Goal: Task Accomplishment & Management: Complete application form

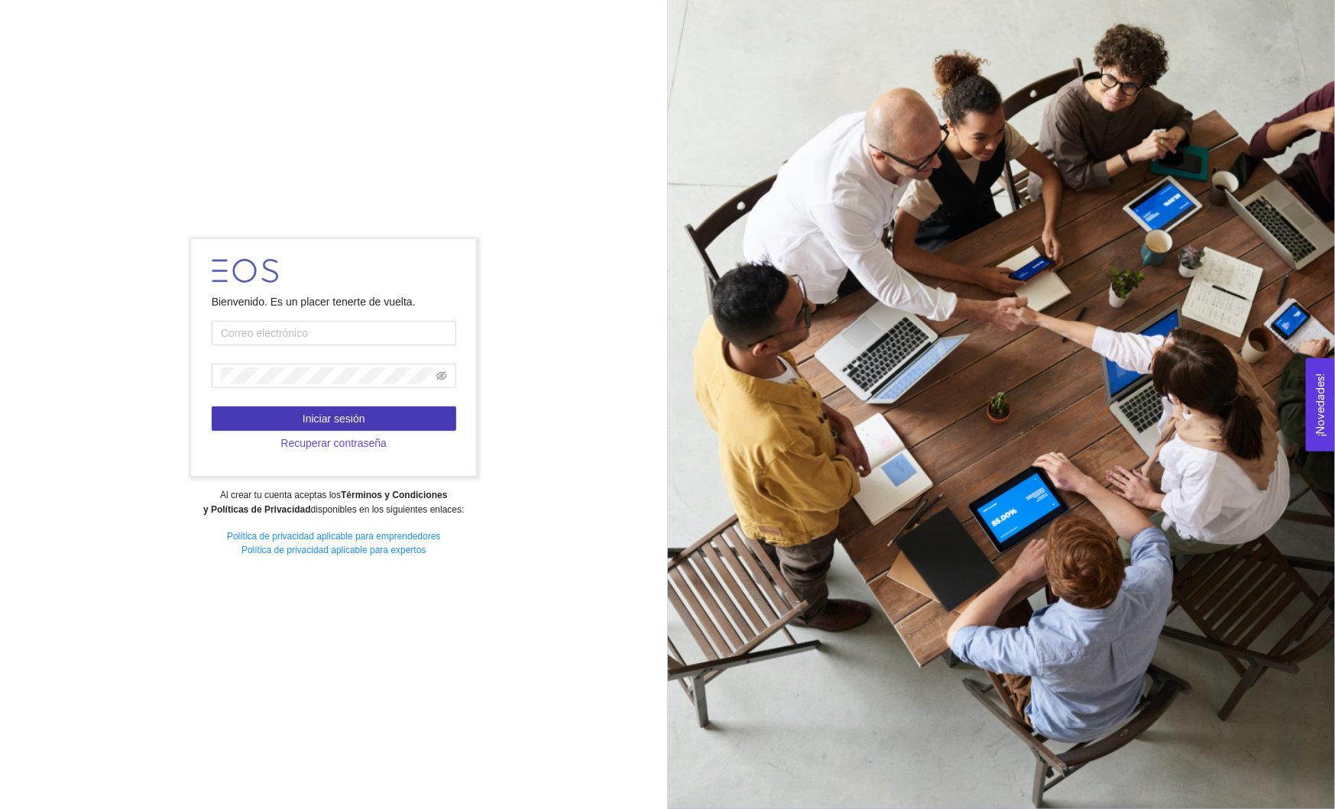
type input "[EMAIL_ADDRESS][DOMAIN_NAME]"
click at [394, 413] on button "Iniciar sesión" at bounding box center [334, 418] width 244 height 24
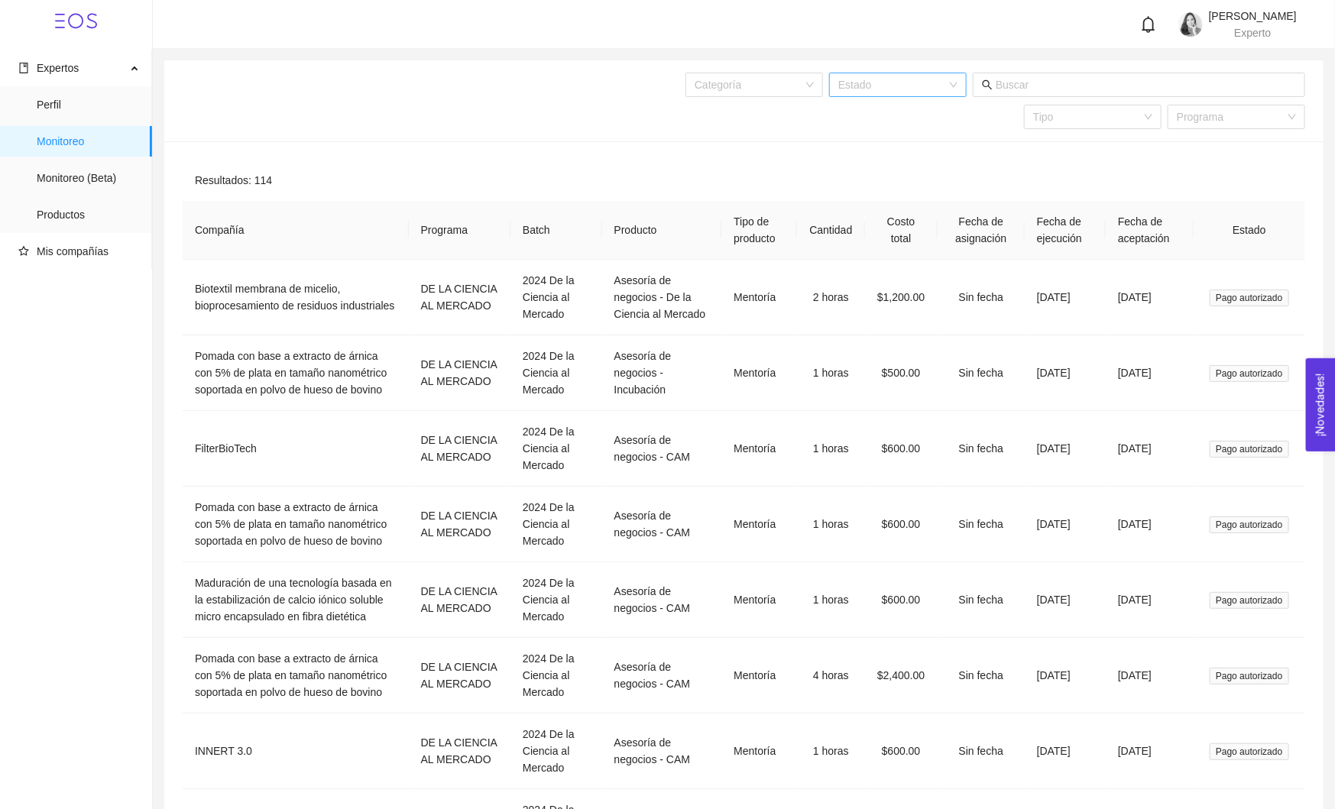
click at [958, 83] on div "Estado" at bounding box center [898, 85] width 138 height 24
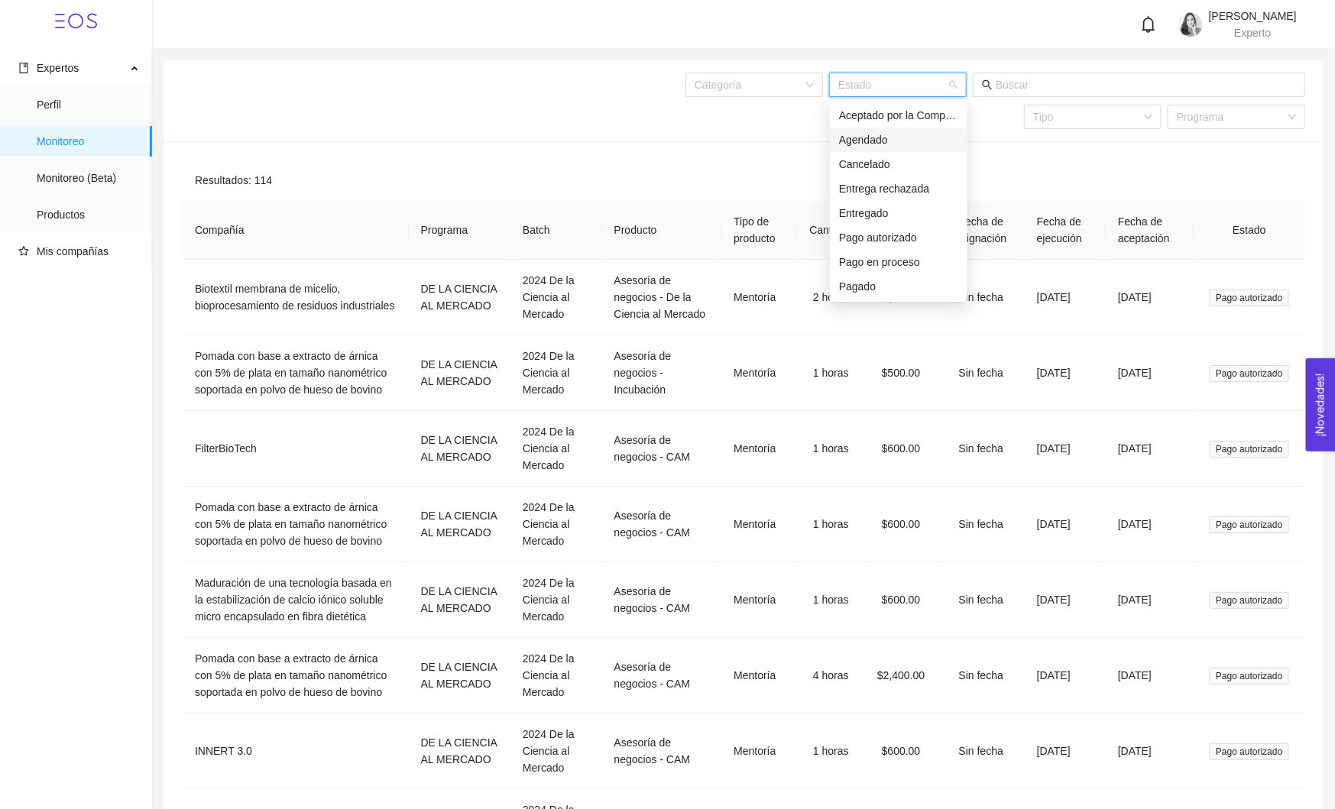
click at [882, 136] on div "Agendado" at bounding box center [898, 139] width 119 height 17
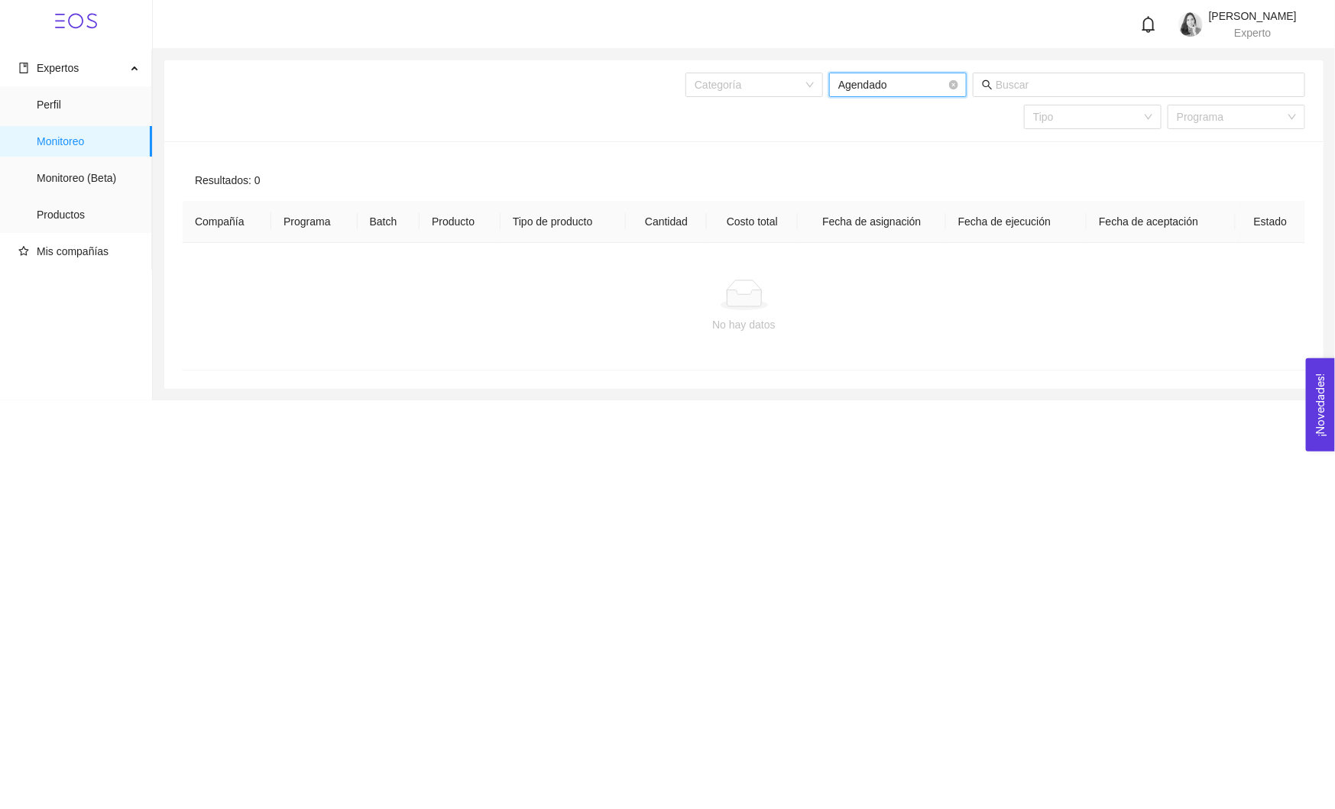
click at [911, 95] on span "Agendado" at bounding box center [897, 84] width 119 height 23
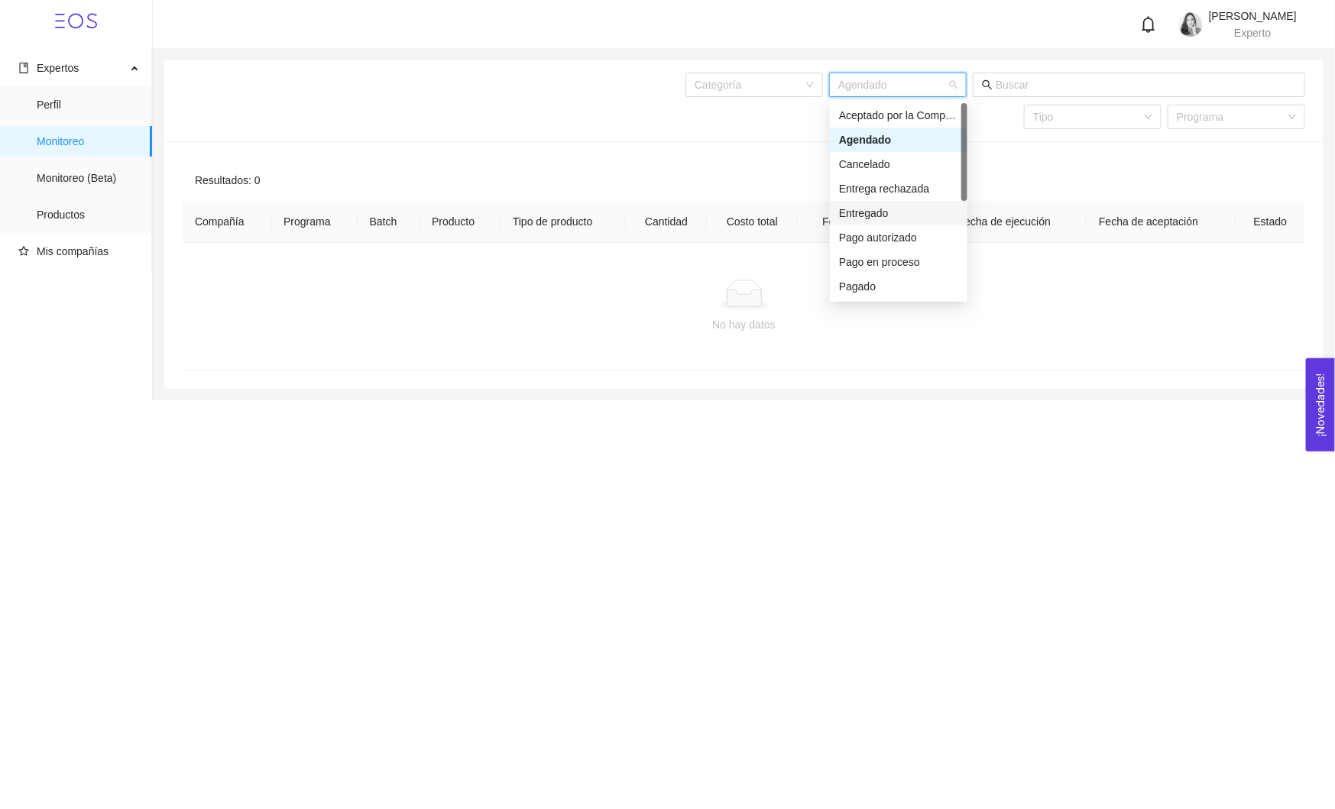
click at [890, 216] on div "Entregado" at bounding box center [898, 213] width 119 height 17
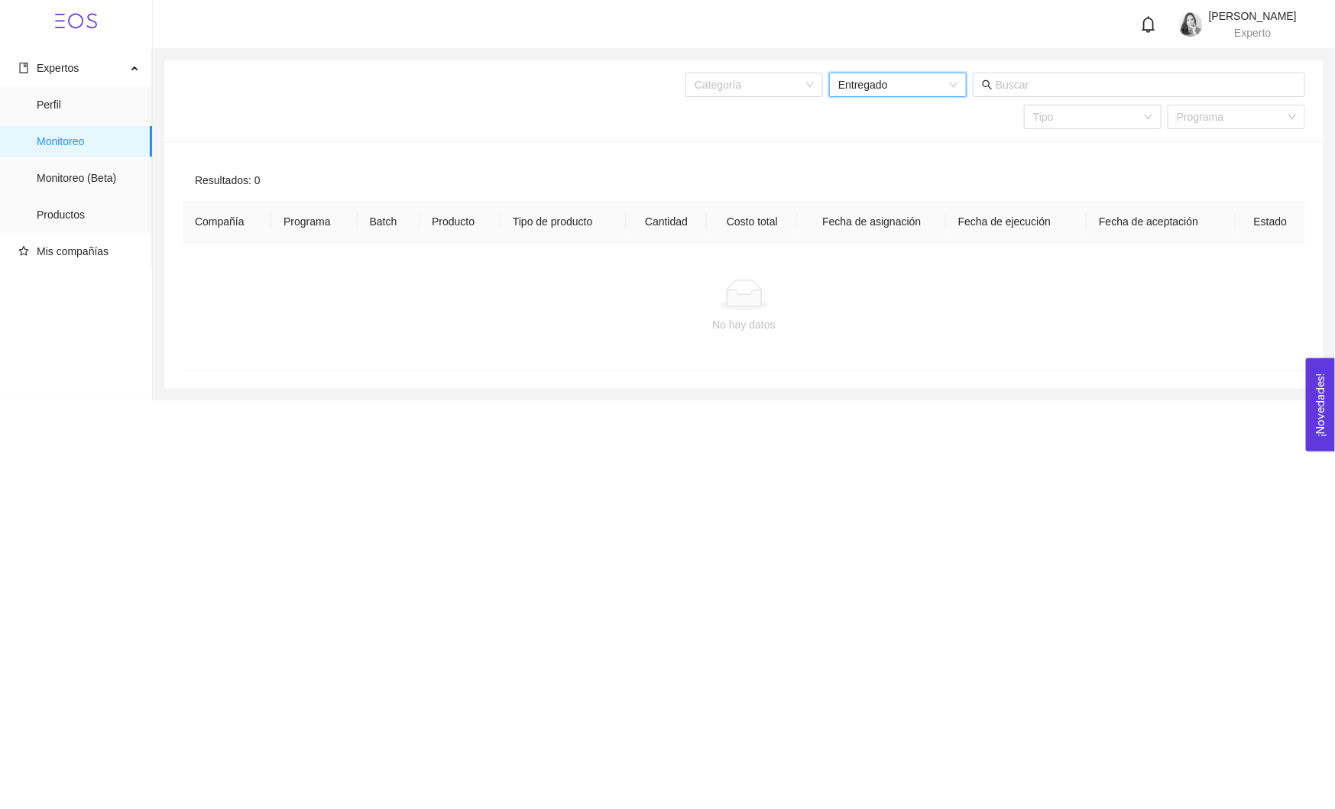
click at [927, 70] on div "Categoría Entregado Entregado Tipo Programa" at bounding box center [854, 100] width 901 height 81
click at [926, 85] on span "Entregado" at bounding box center [897, 84] width 119 height 23
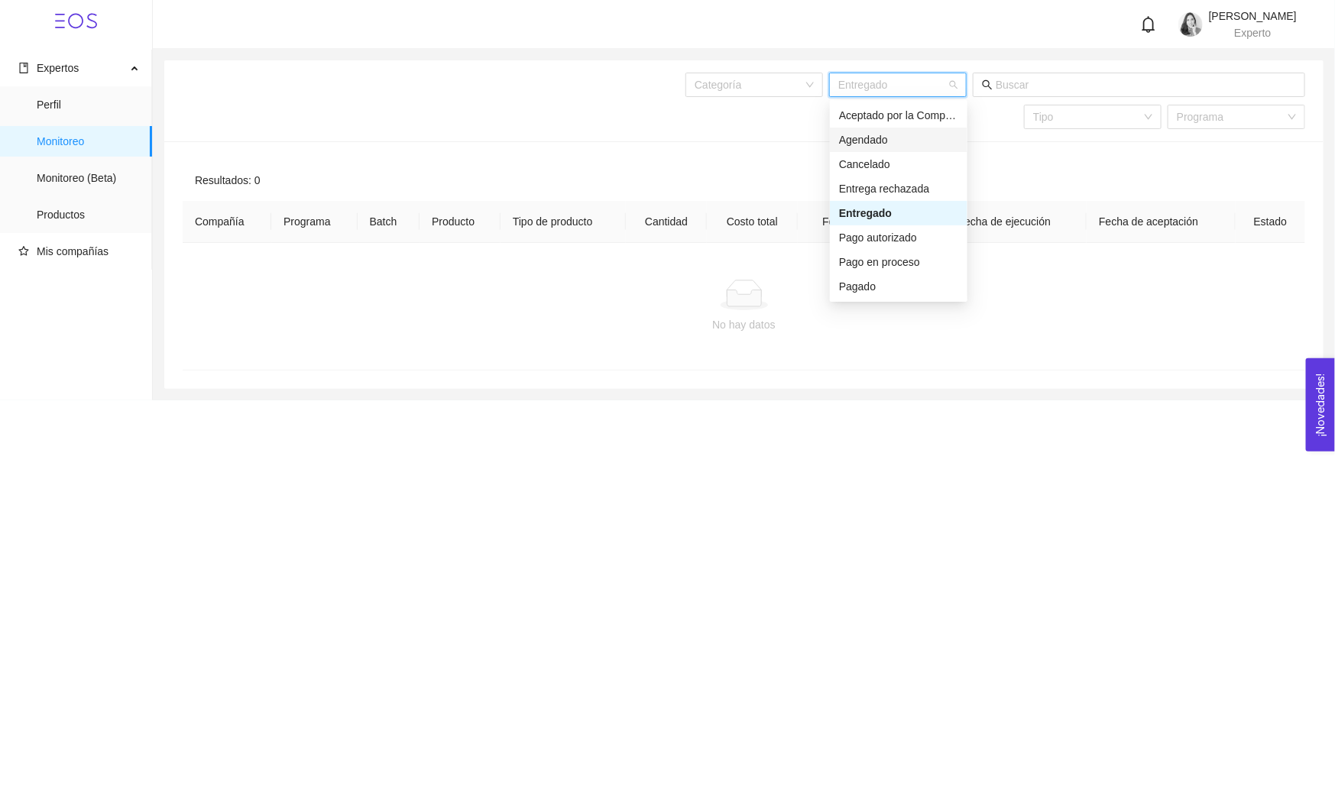
click at [872, 138] on div "Agendado" at bounding box center [898, 139] width 119 height 17
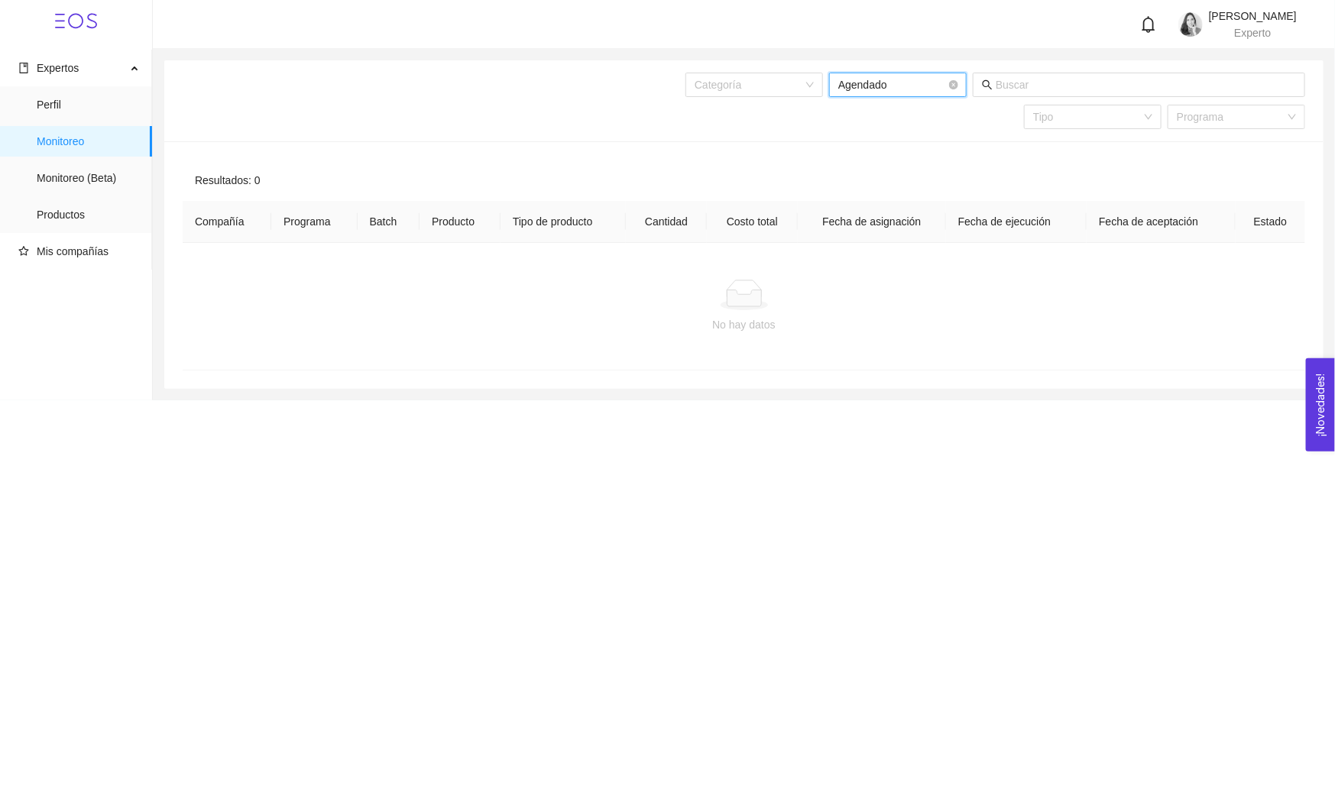
click at [915, 89] on span "Agendado" at bounding box center [897, 84] width 119 height 23
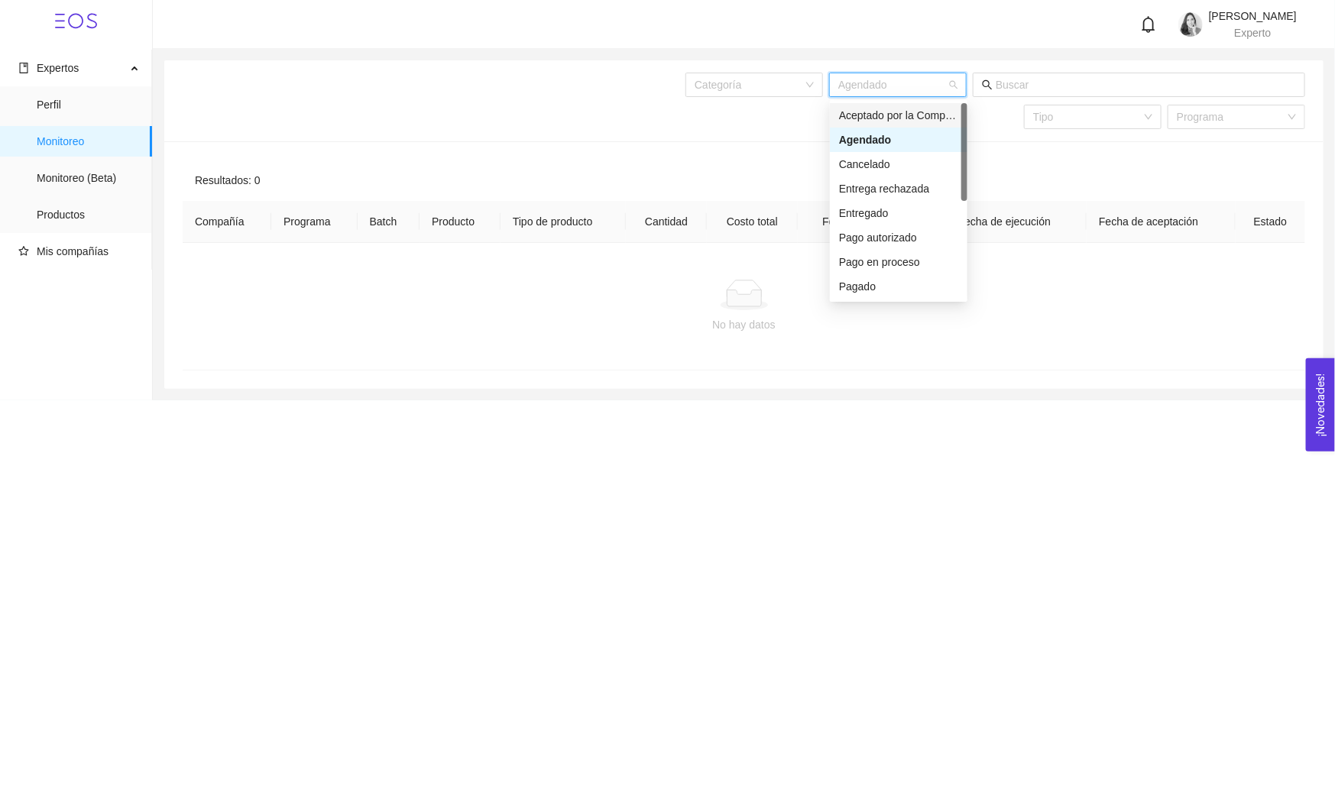
click at [924, 113] on div "Aceptado por la Compañía" at bounding box center [898, 115] width 119 height 17
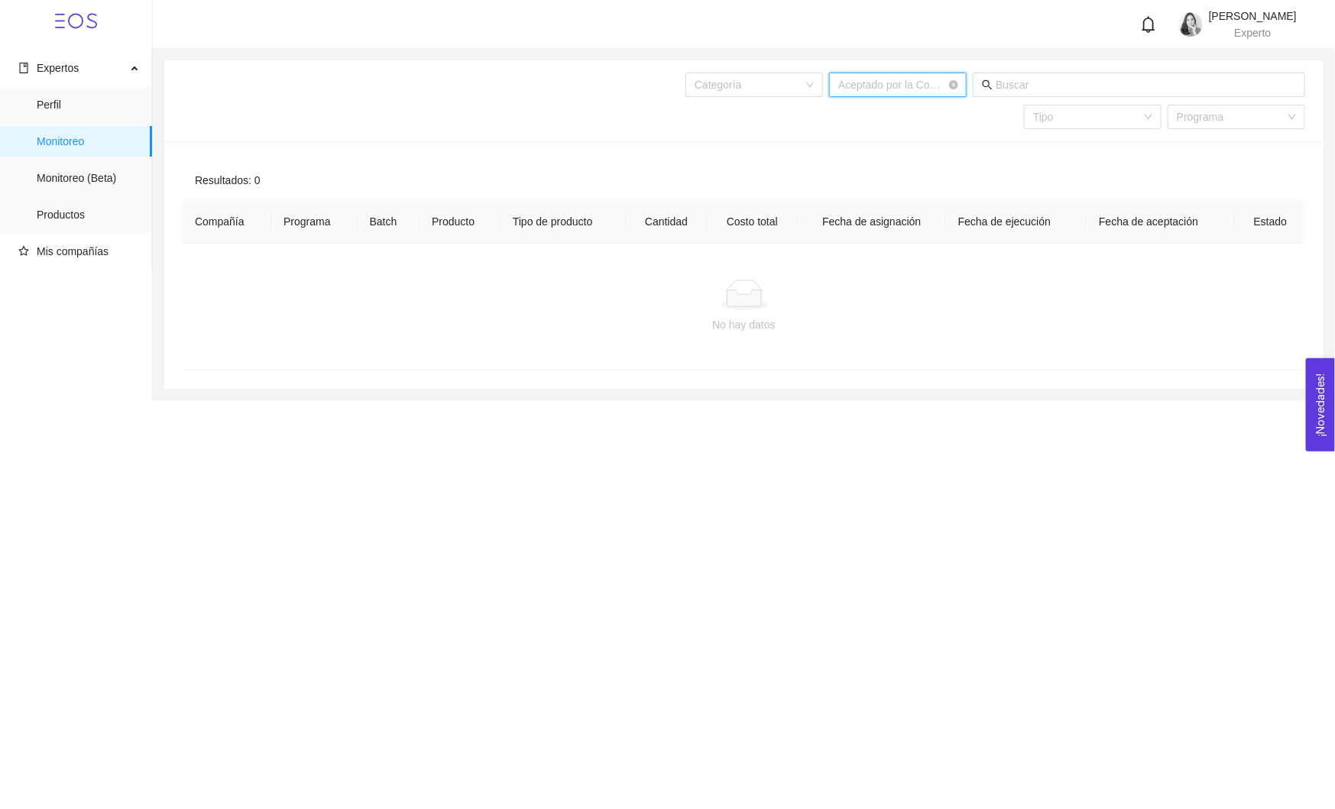
click at [949, 76] on span "Aceptado por la Compañía" at bounding box center [897, 84] width 119 height 23
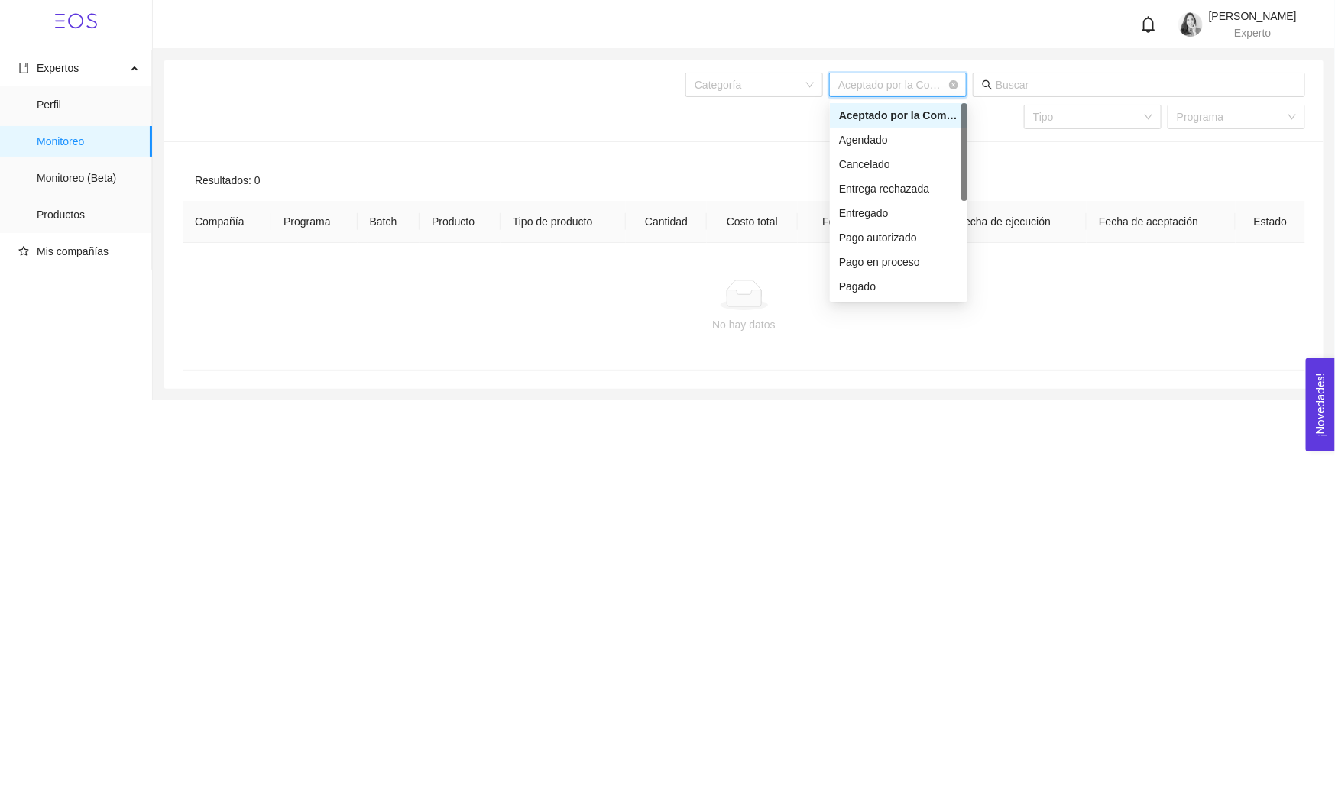
click at [958, 89] on div "Aceptado por la Compañía" at bounding box center [898, 85] width 138 height 24
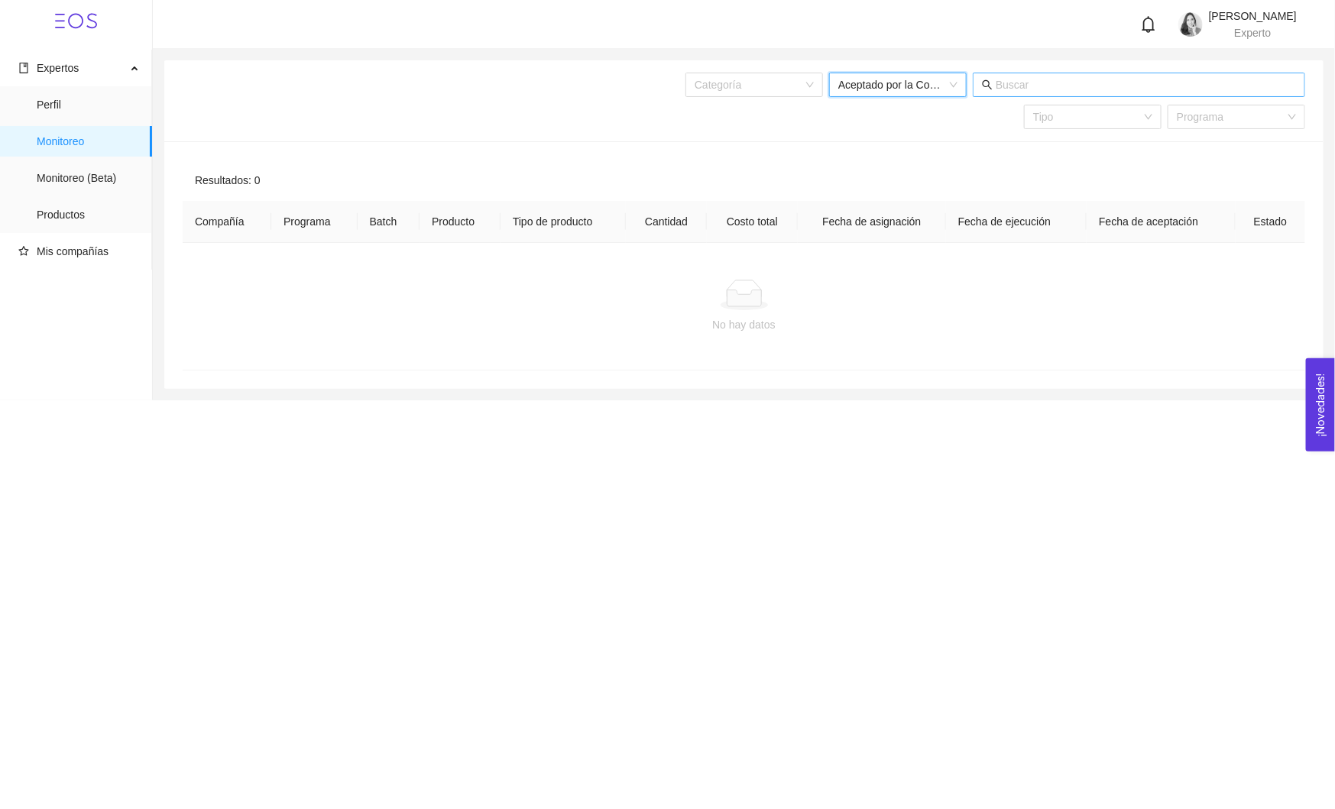
click at [1045, 79] on input "text" at bounding box center [1145, 84] width 300 height 17
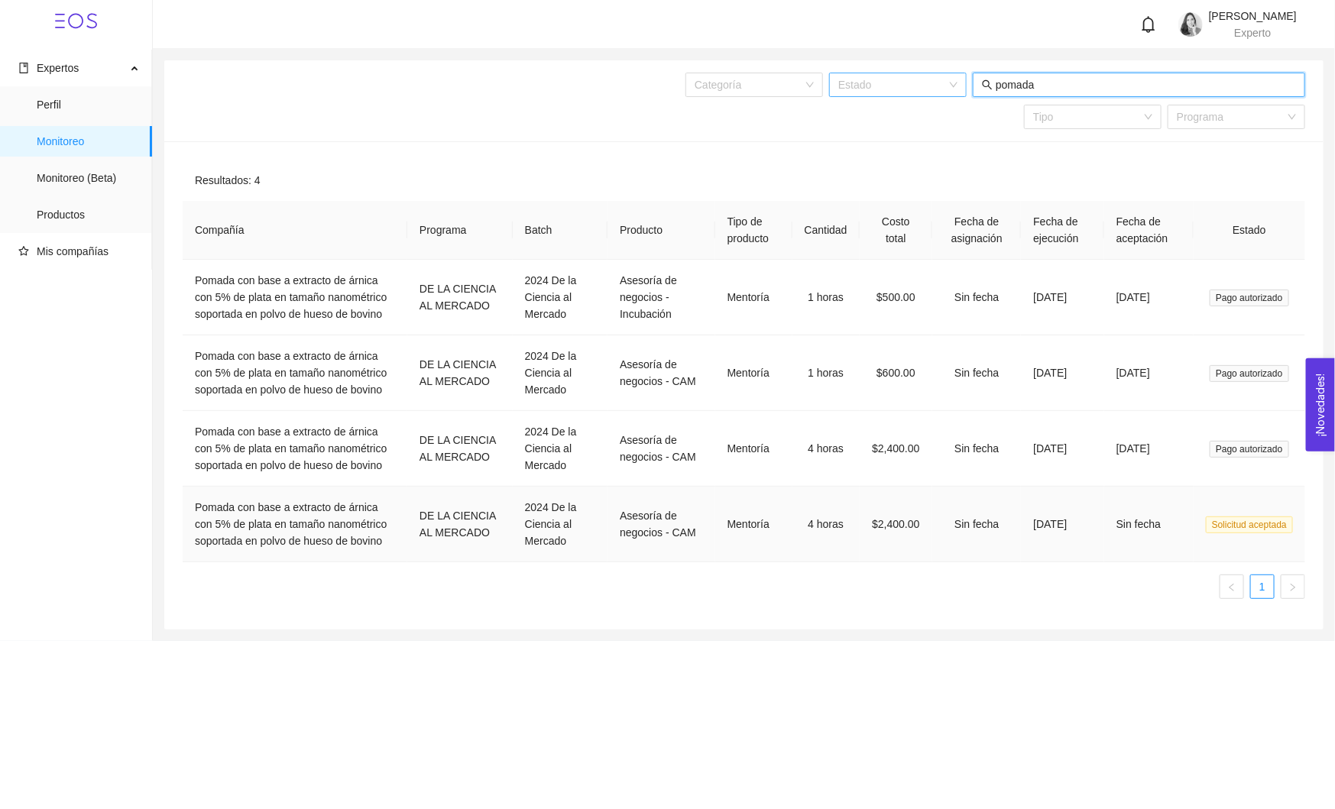
type input "pomada"
click at [715, 562] on td "Mentoría" at bounding box center [753, 525] width 77 height 76
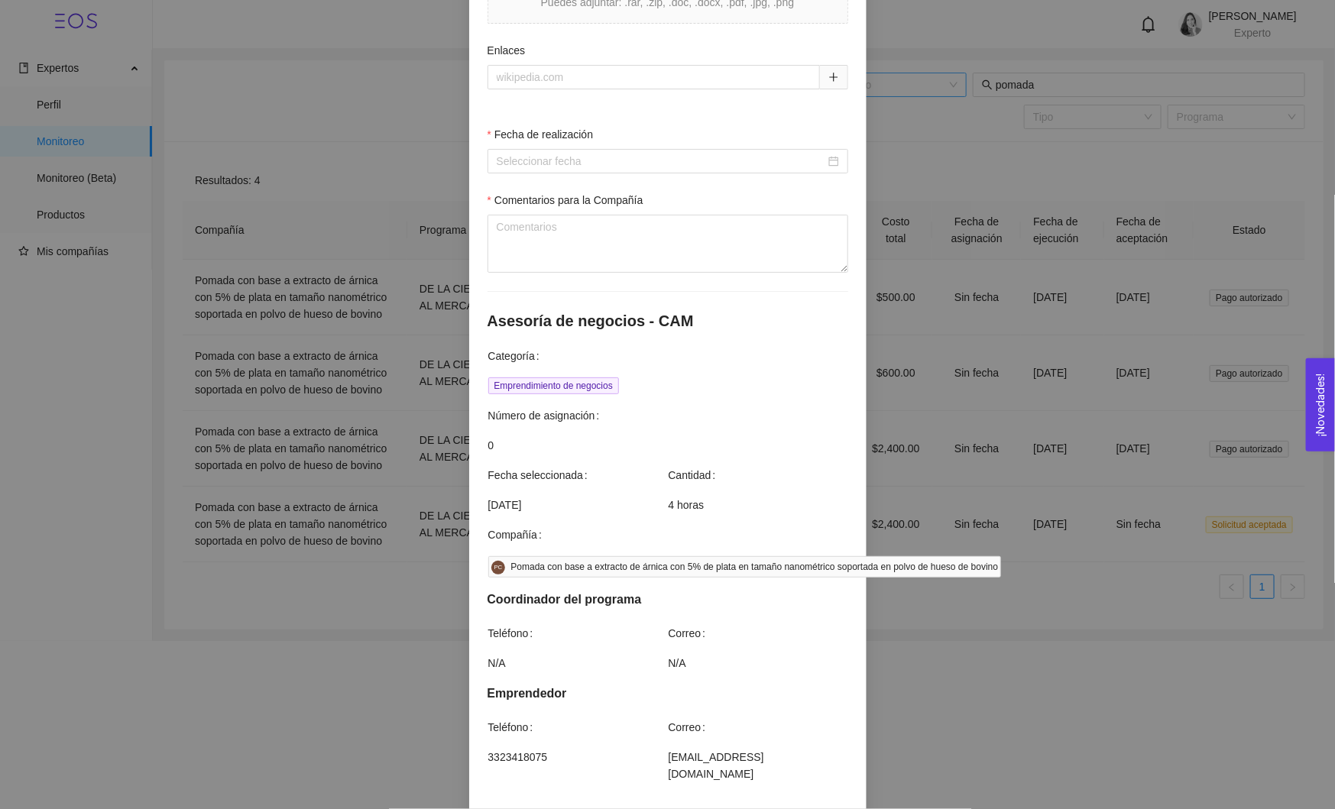
scroll to position [220, 0]
click at [794, 162] on input "Fecha de realización" at bounding box center [661, 163] width 329 height 17
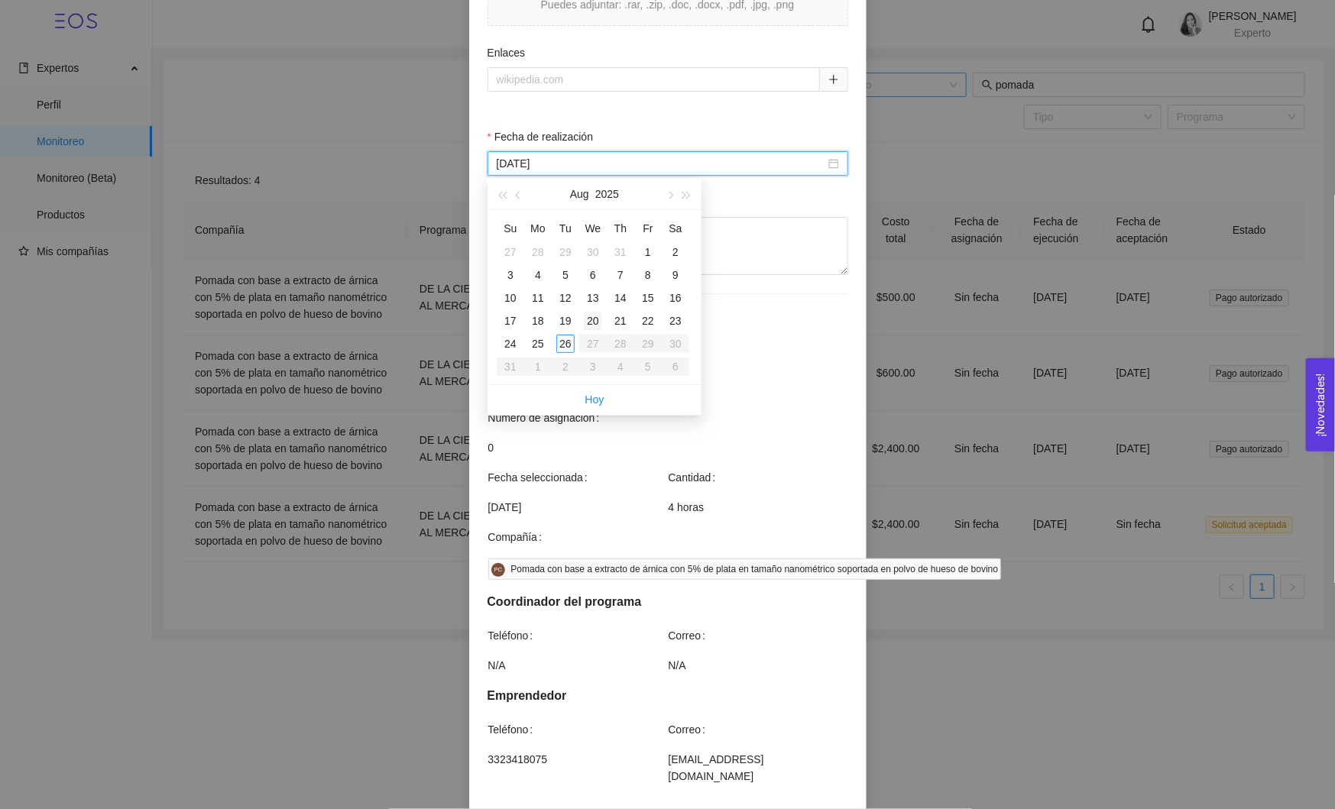
type input "[DATE]"
click at [563, 299] on div "12" at bounding box center [565, 298] width 18 height 18
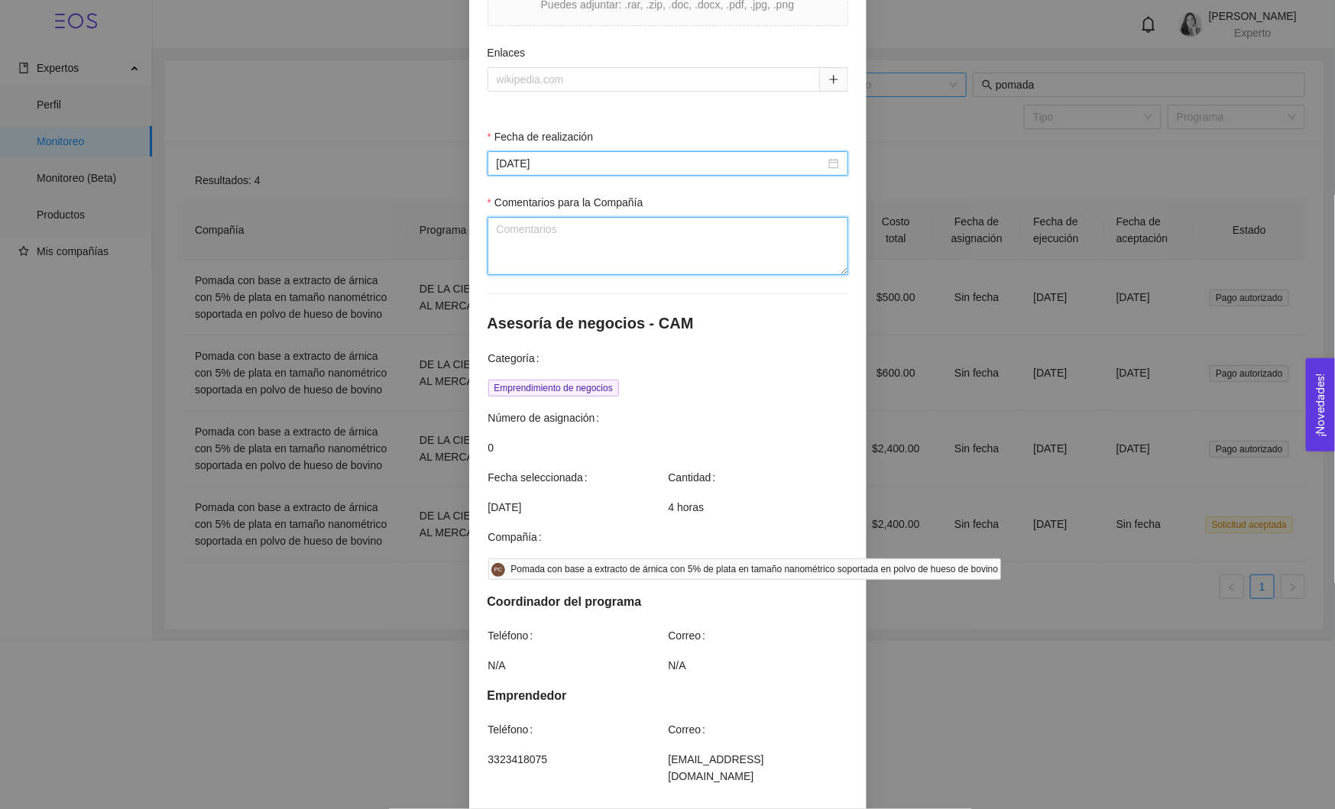
click at [639, 242] on textarea "Comentarios para la Compañía" at bounding box center [667, 246] width 361 height 58
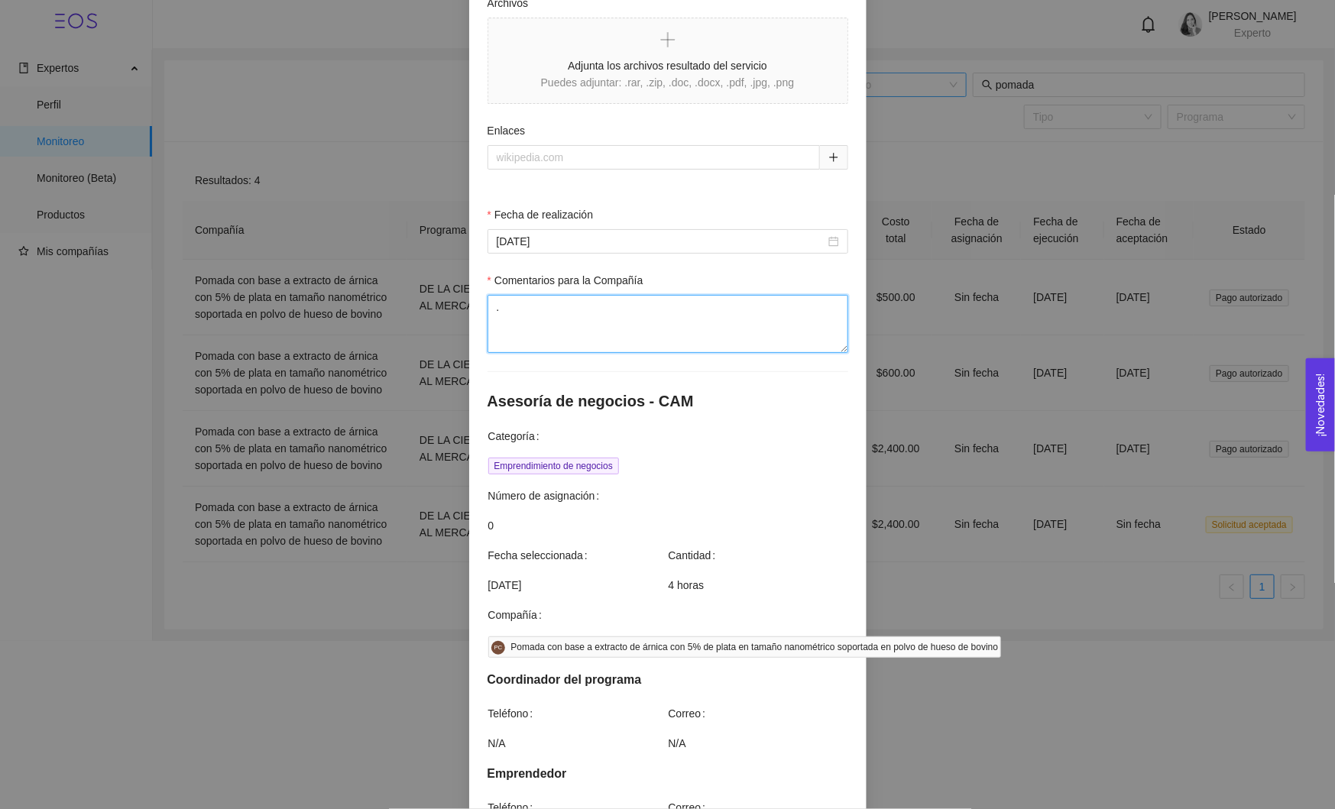
scroll to position [667, 0]
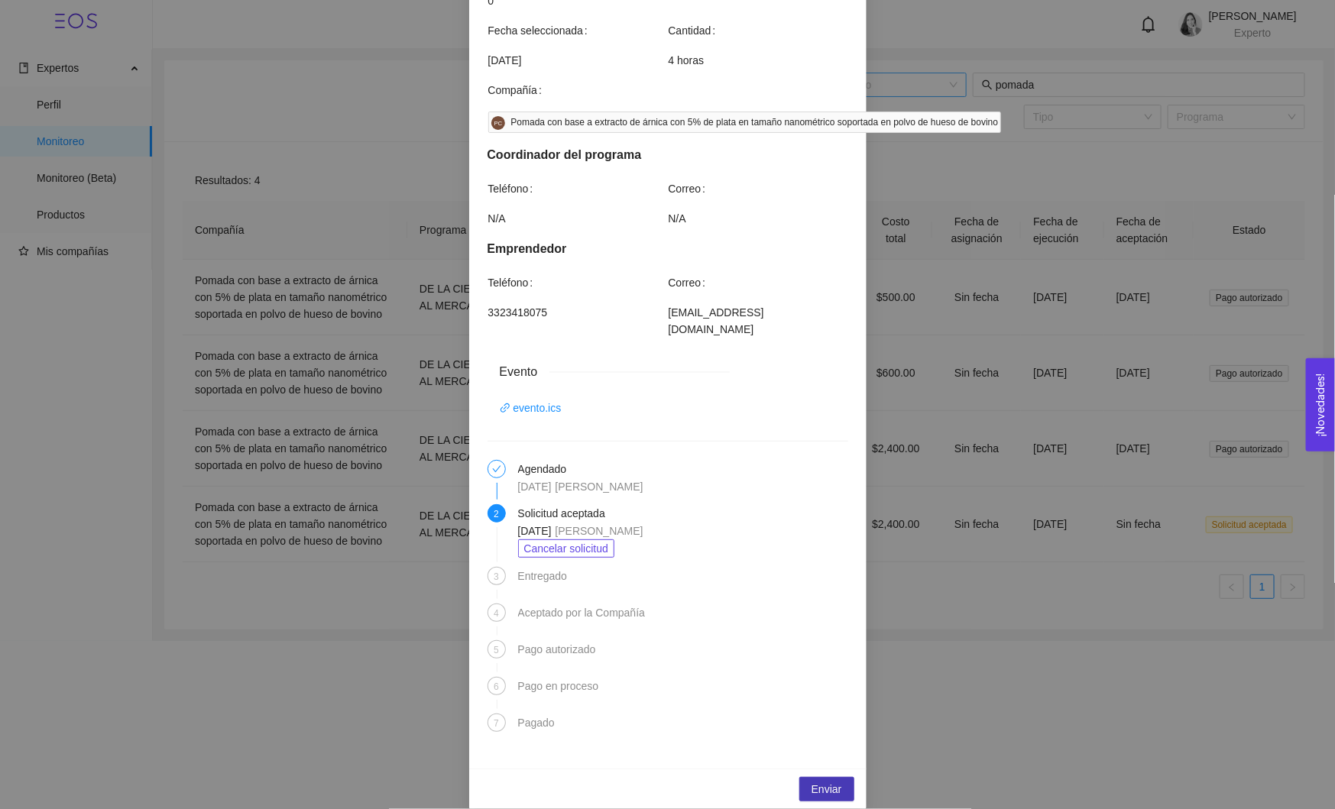
type textarea "."
click at [828, 781] on span "Enviar" at bounding box center [826, 789] width 31 height 17
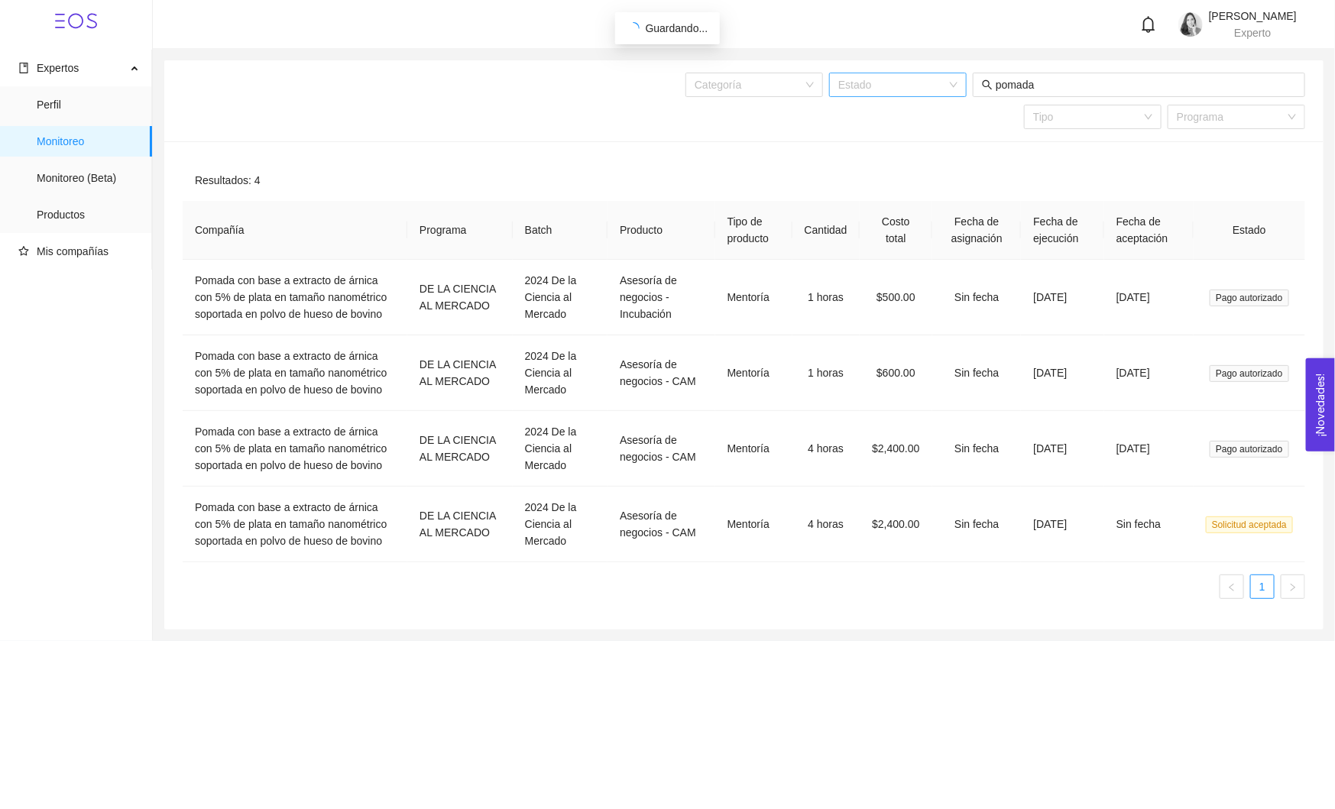
scroll to position [591, 0]
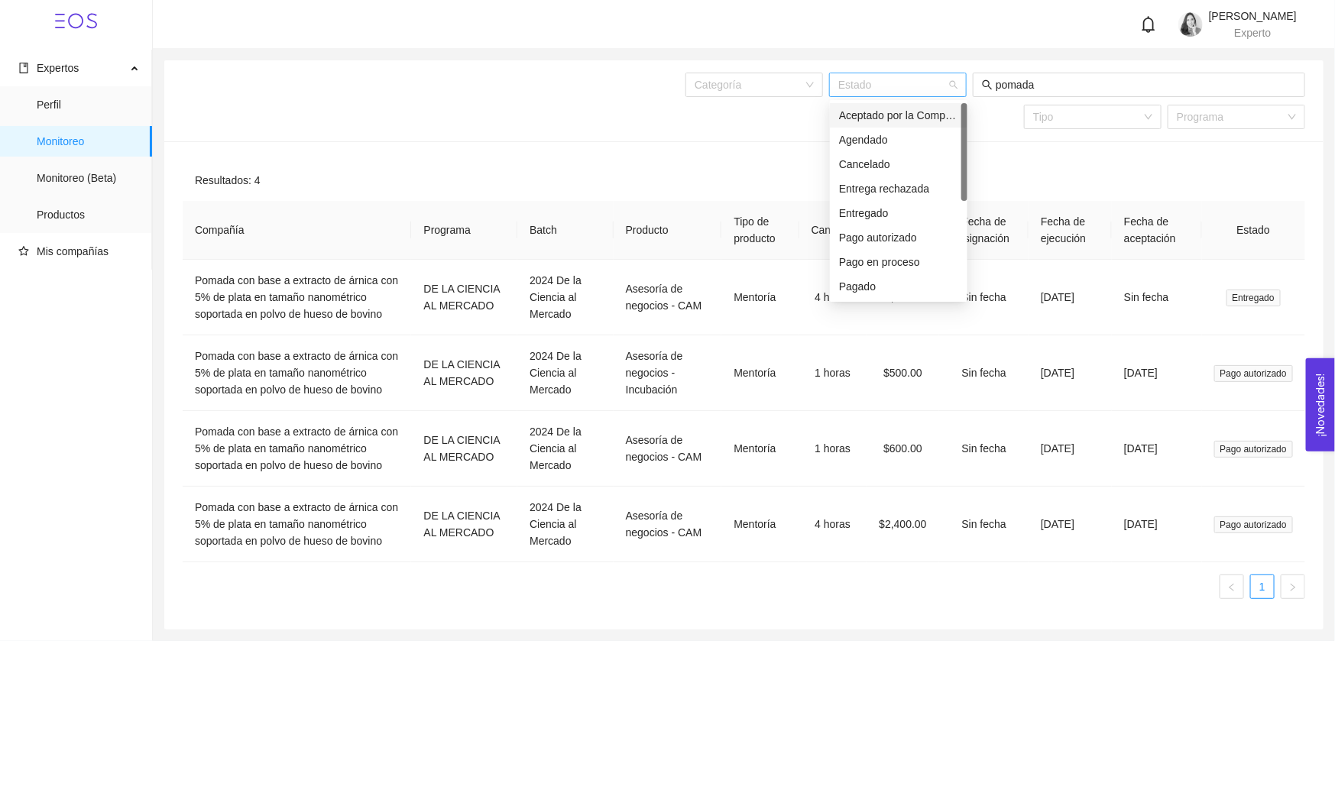
click at [954, 83] on div "Estado" at bounding box center [898, 85] width 138 height 24
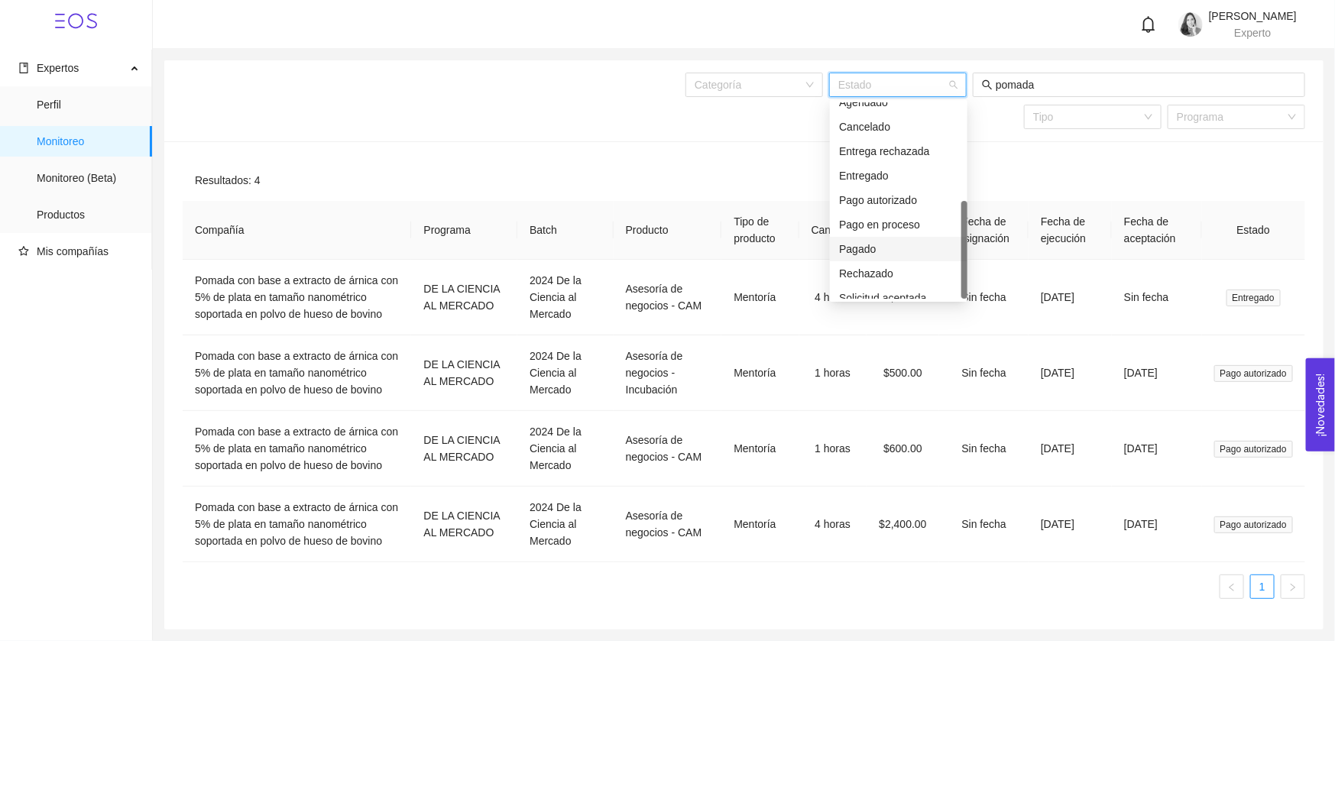
scroll to position [48, 0]
click at [879, 290] on div "Solicitud aceptada" at bounding box center [898, 287] width 119 height 17
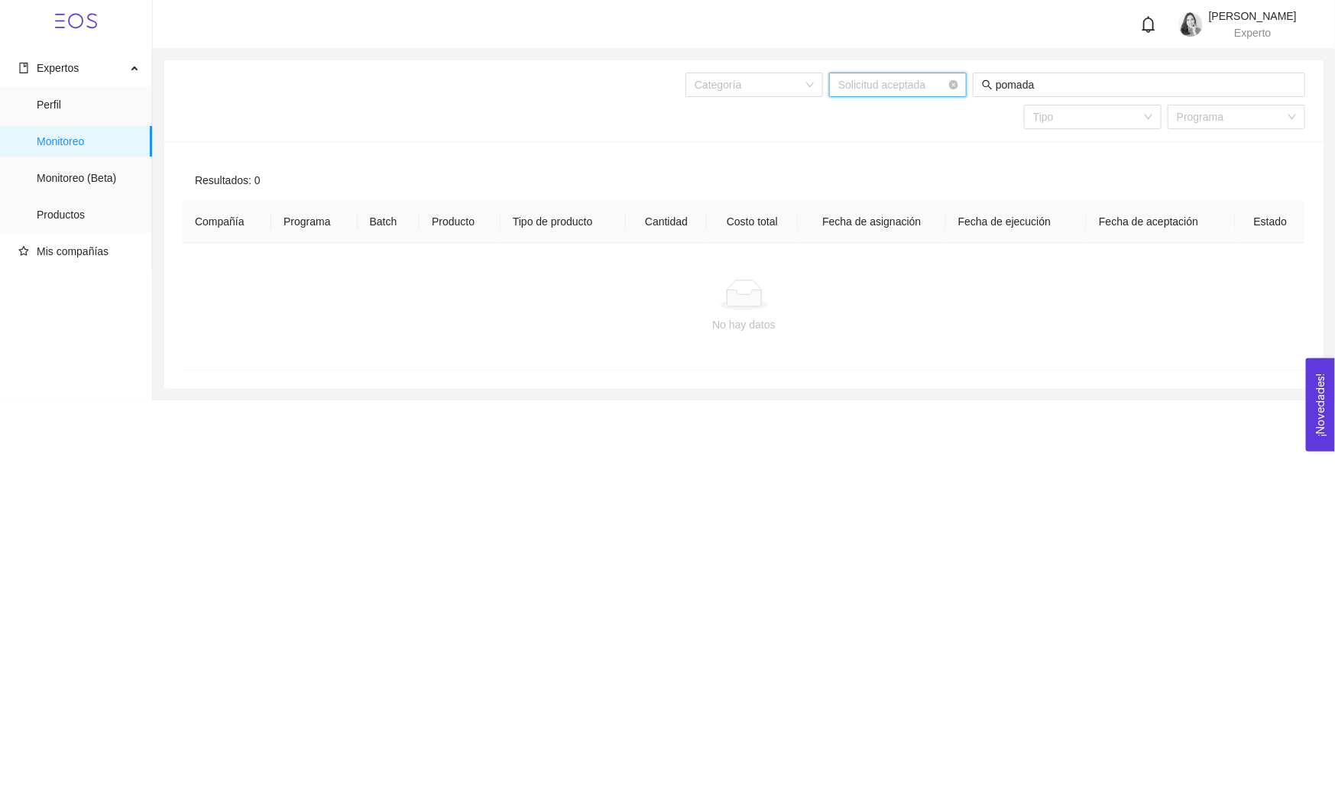
click at [936, 88] on span "Solicitud aceptada" at bounding box center [897, 84] width 119 height 23
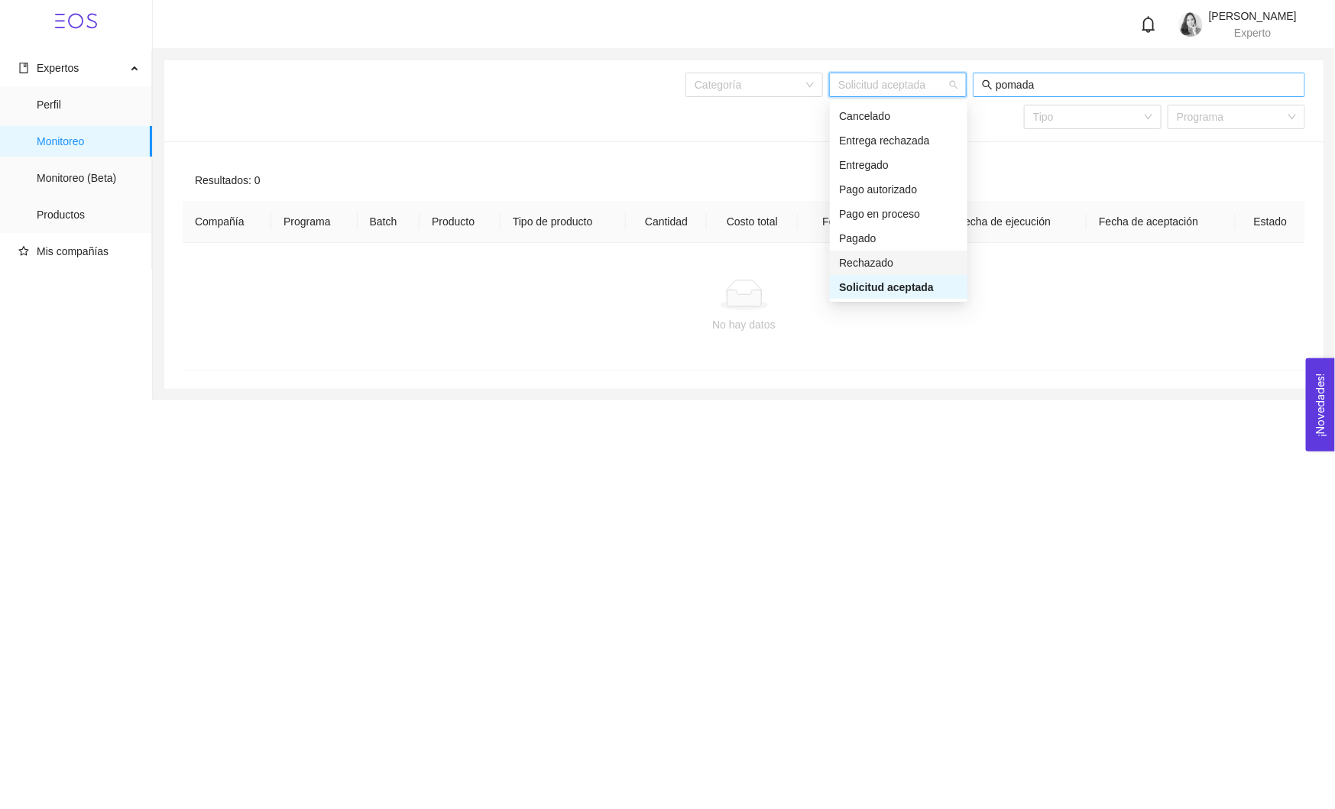
click at [1189, 83] on input "pomada" at bounding box center [1145, 84] width 300 height 17
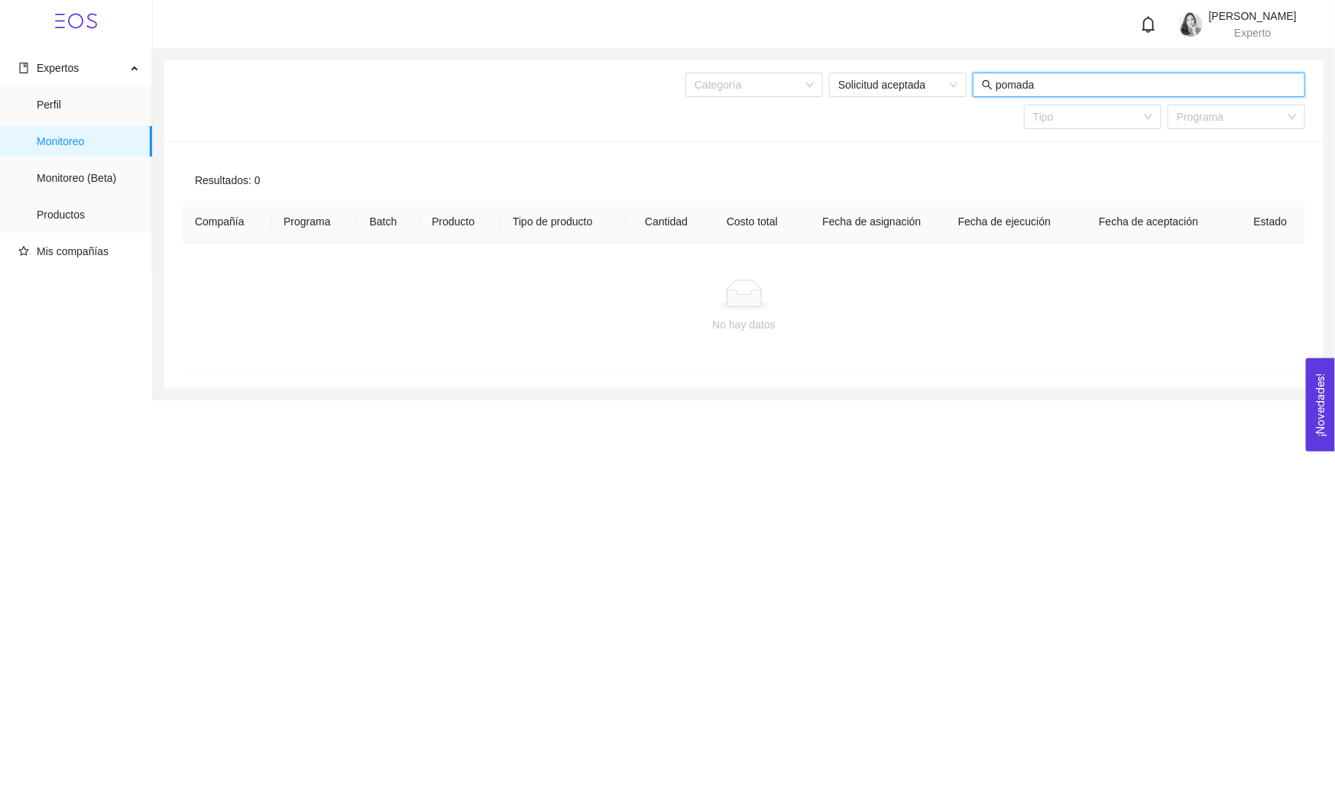
click at [1189, 83] on input "pomada" at bounding box center [1145, 84] width 300 height 17
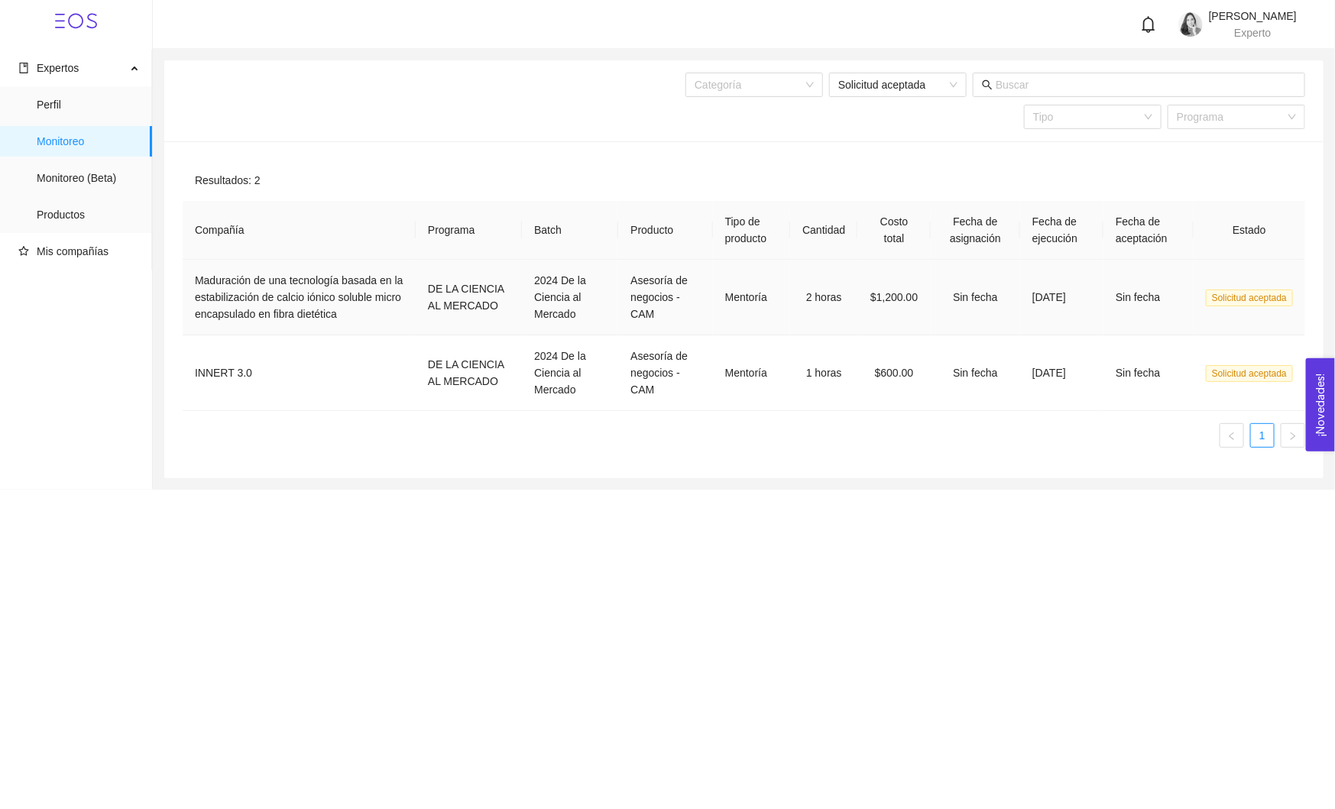
click at [820, 290] on td "2 horas" at bounding box center [823, 298] width 67 height 76
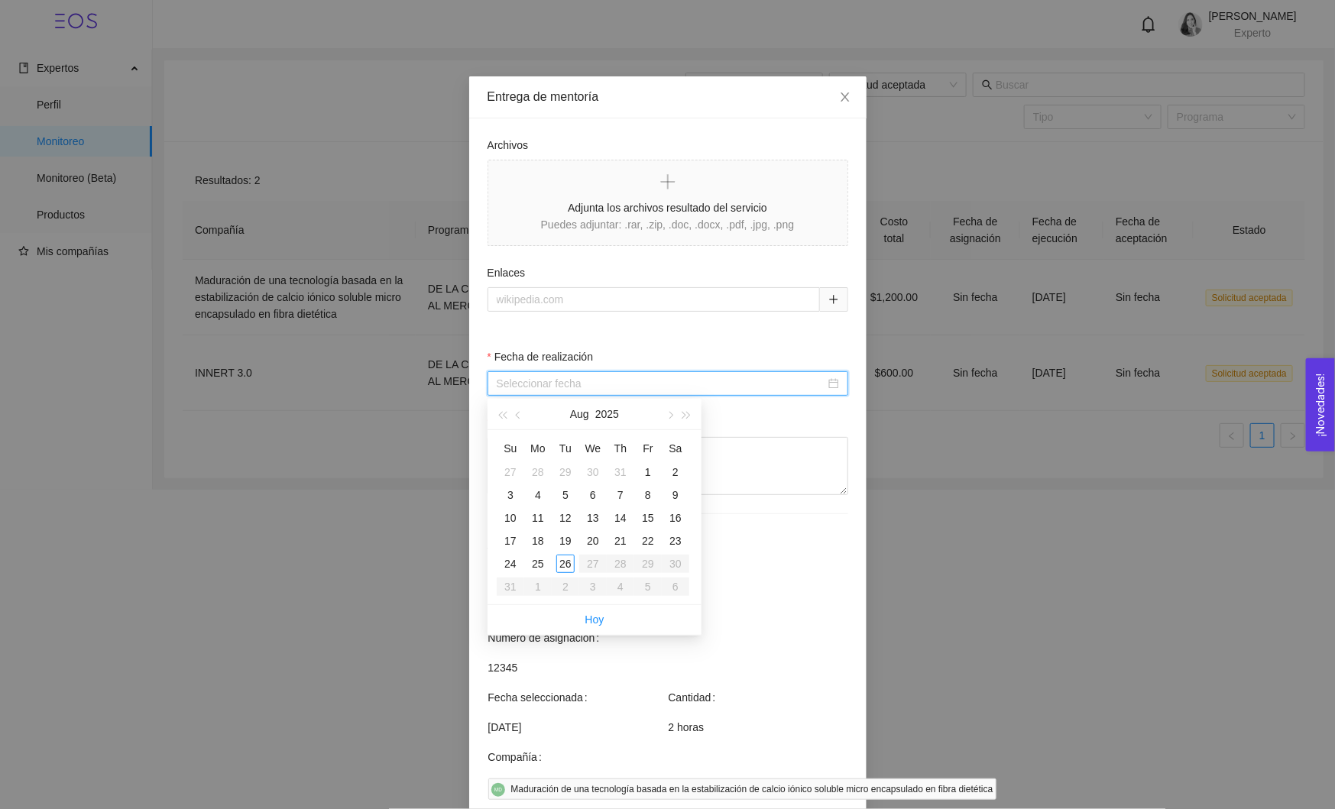
click at [683, 385] on input "Fecha de realización" at bounding box center [661, 383] width 329 height 17
type input "[DATE]"
click at [646, 542] on div "22" at bounding box center [648, 541] width 18 height 18
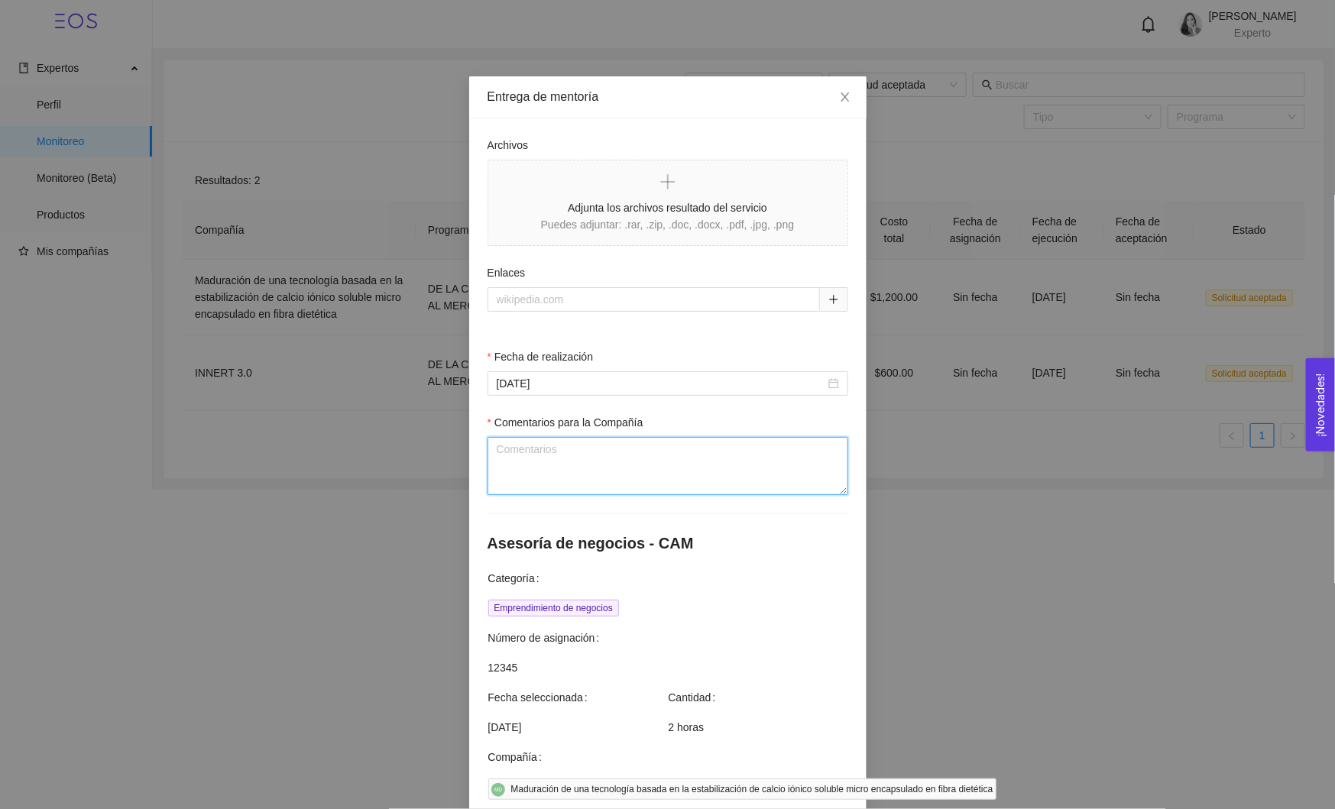
click at [699, 465] on textarea "Comentarios para la Compañía" at bounding box center [667, 466] width 361 height 58
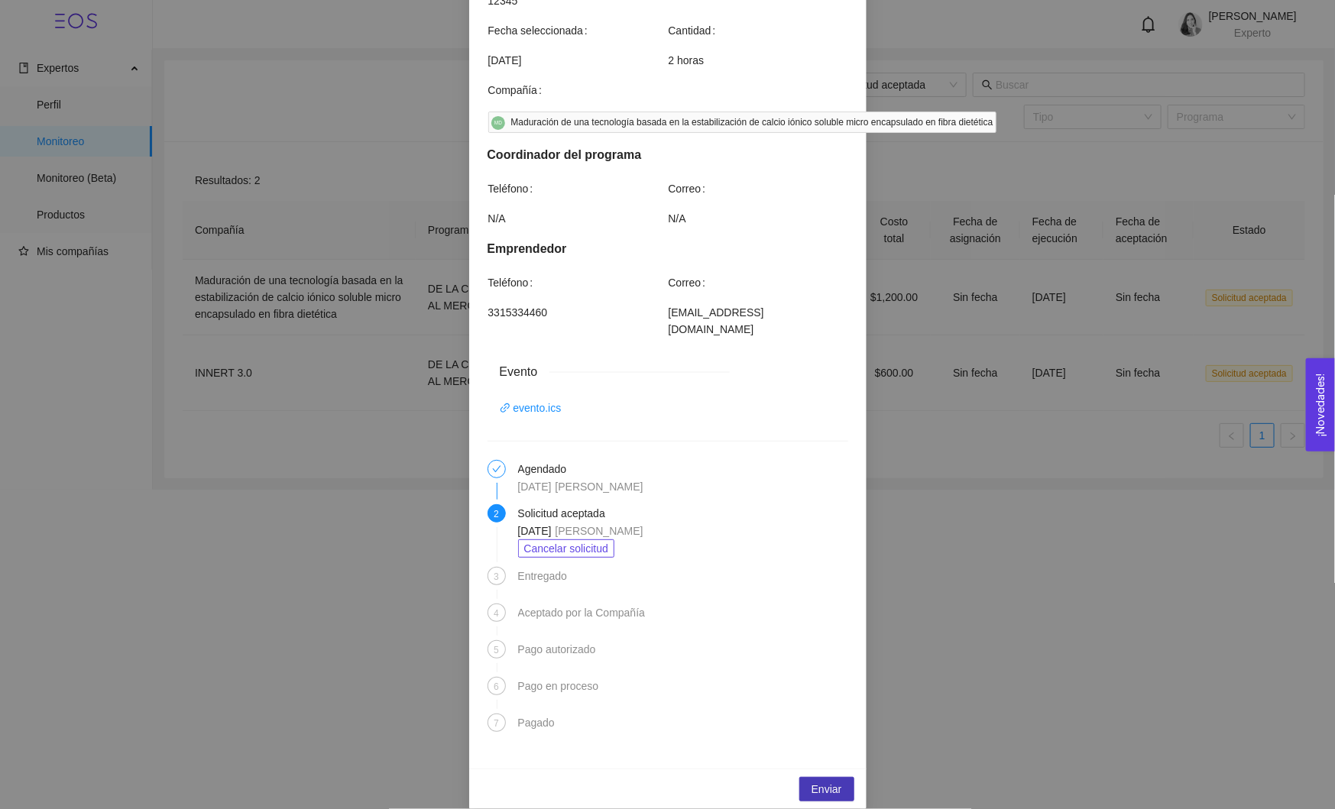
type textarea "."
click at [814, 781] on span "Enviar" at bounding box center [826, 789] width 31 height 17
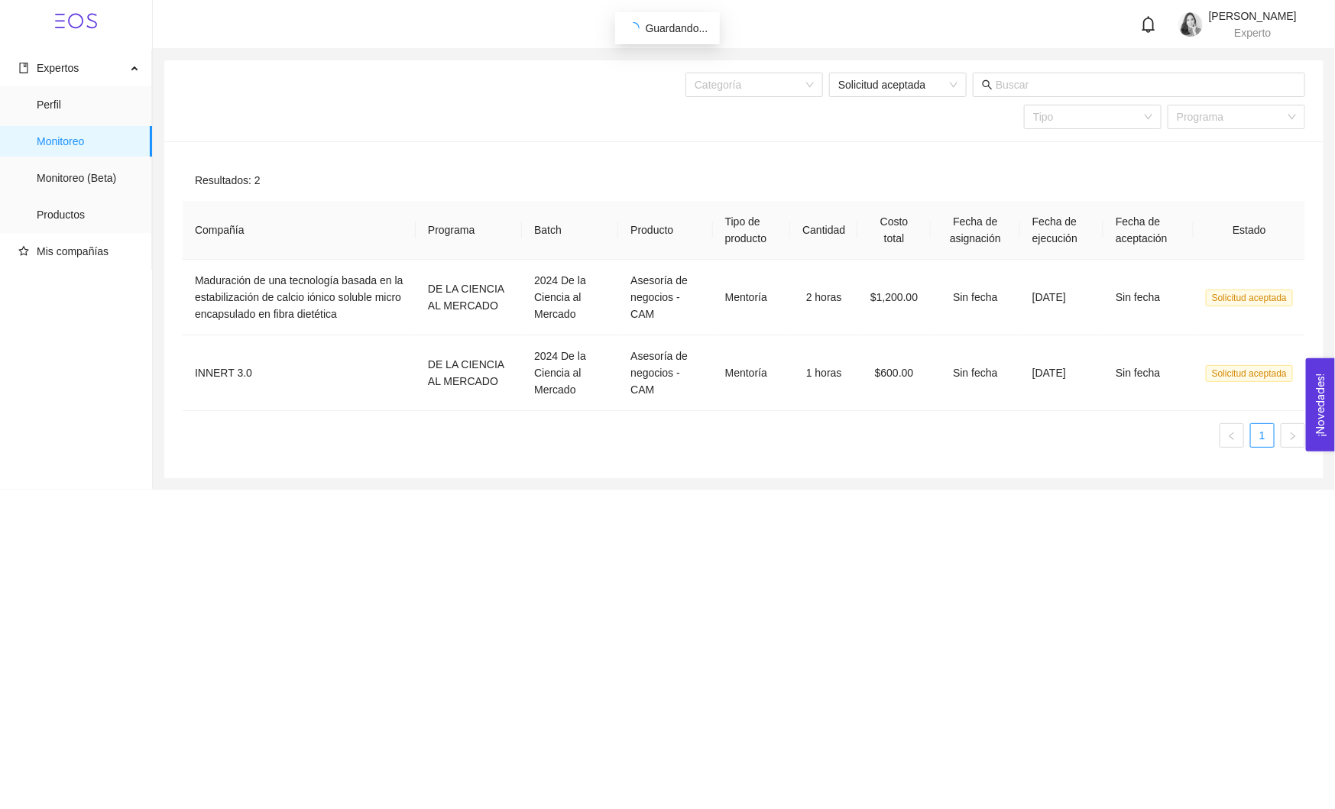
scroll to position [591, 0]
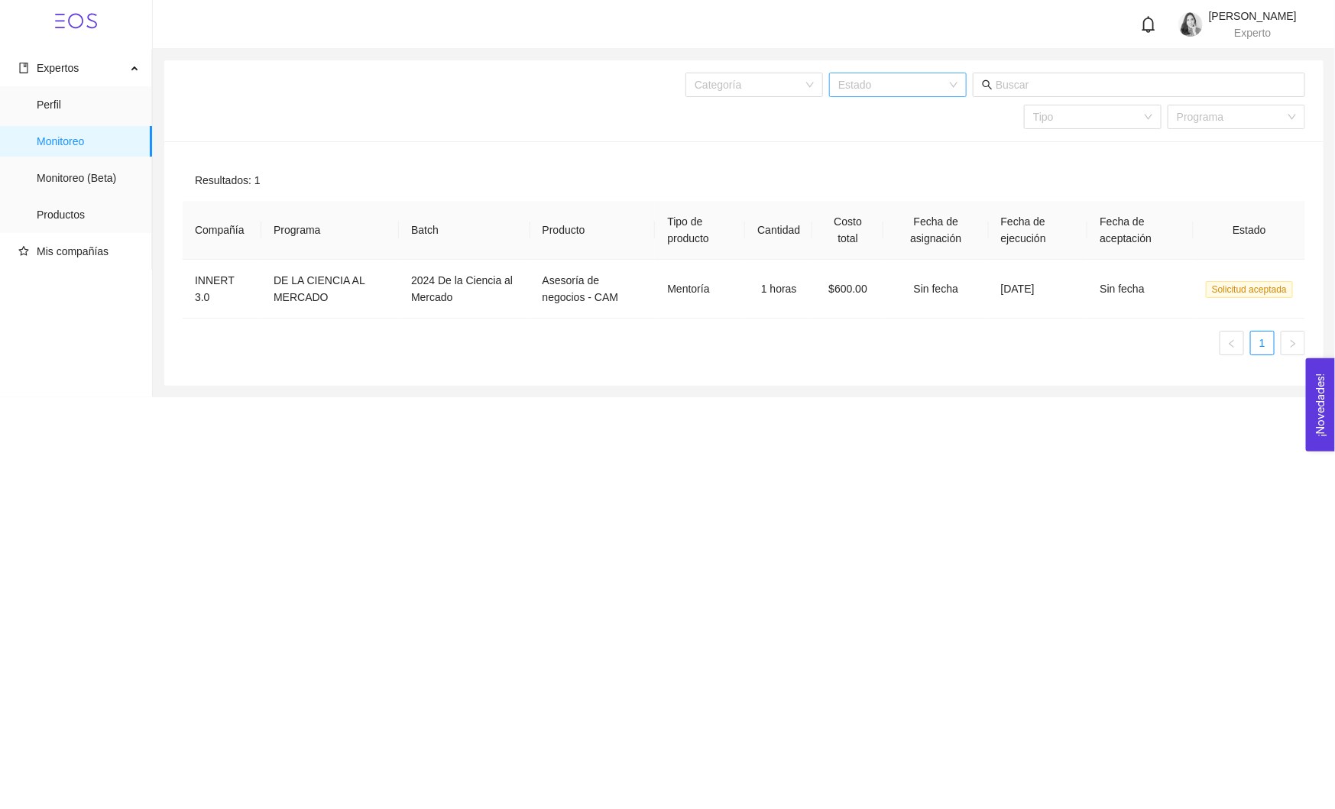
click at [956, 86] on div "Estado" at bounding box center [898, 85] width 138 height 24
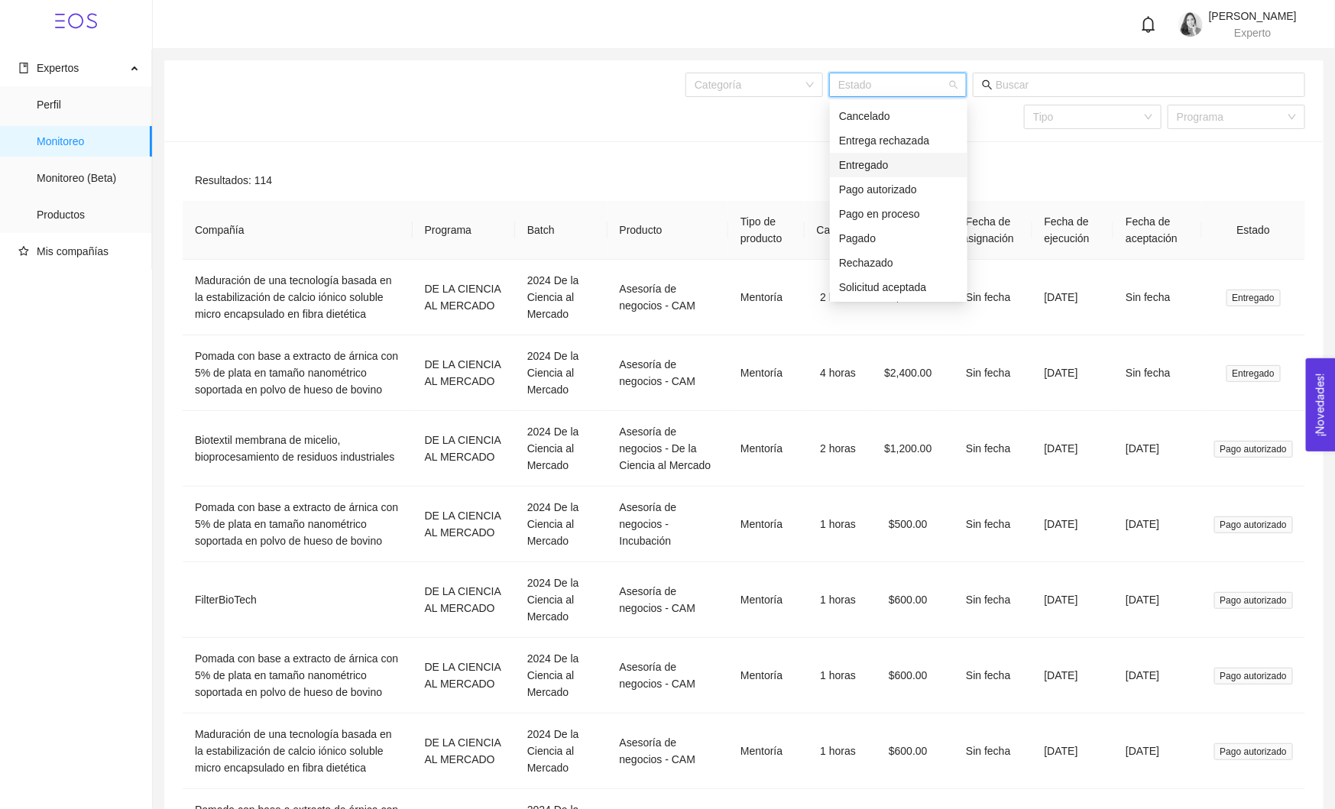
click at [874, 159] on div "Entregado" at bounding box center [898, 165] width 119 height 17
